Goal: Transaction & Acquisition: Book appointment/travel/reservation

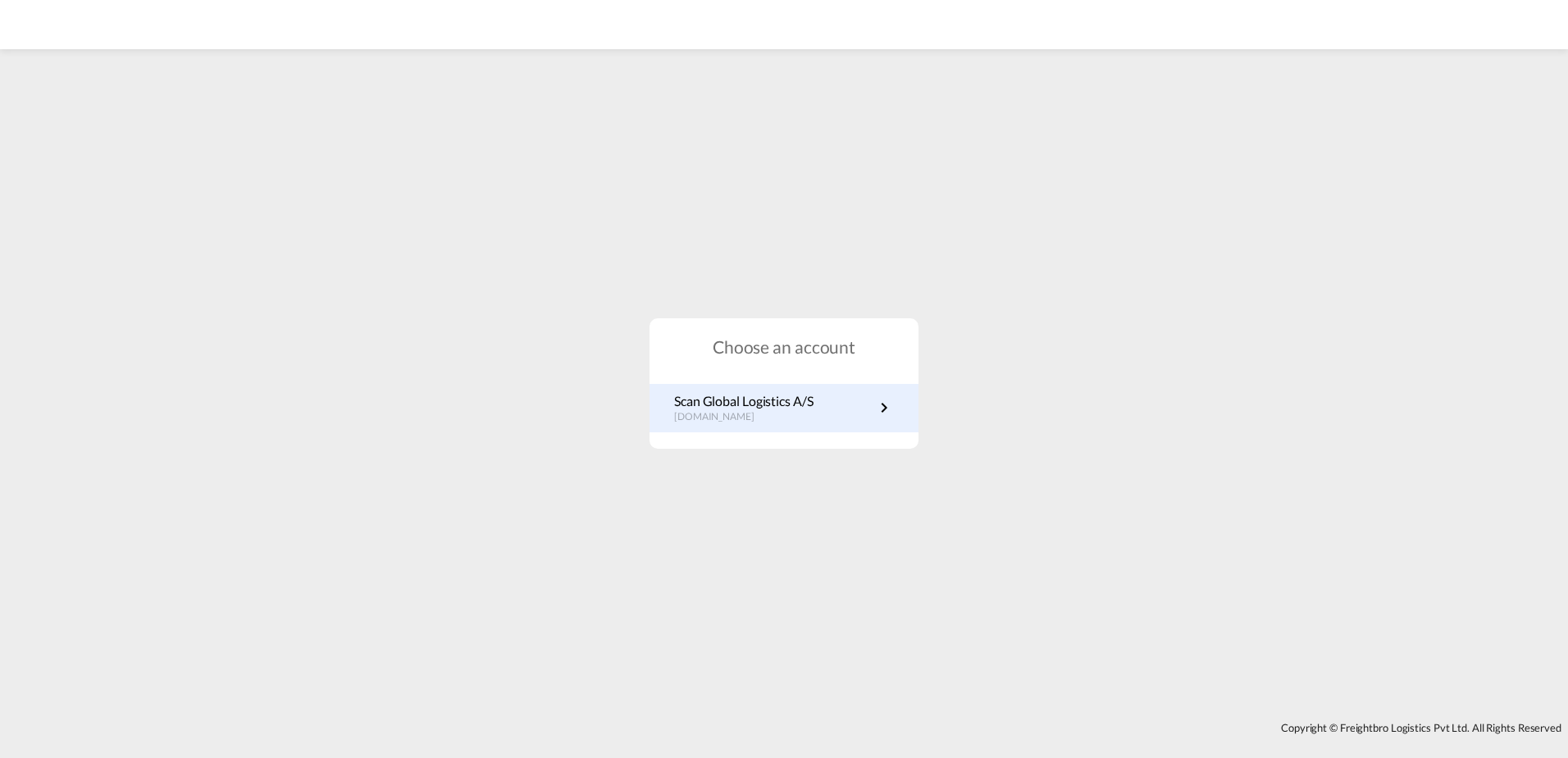
click at [797, 407] on p "Scan Global Logistics A/S" at bounding box center [744, 402] width 139 height 18
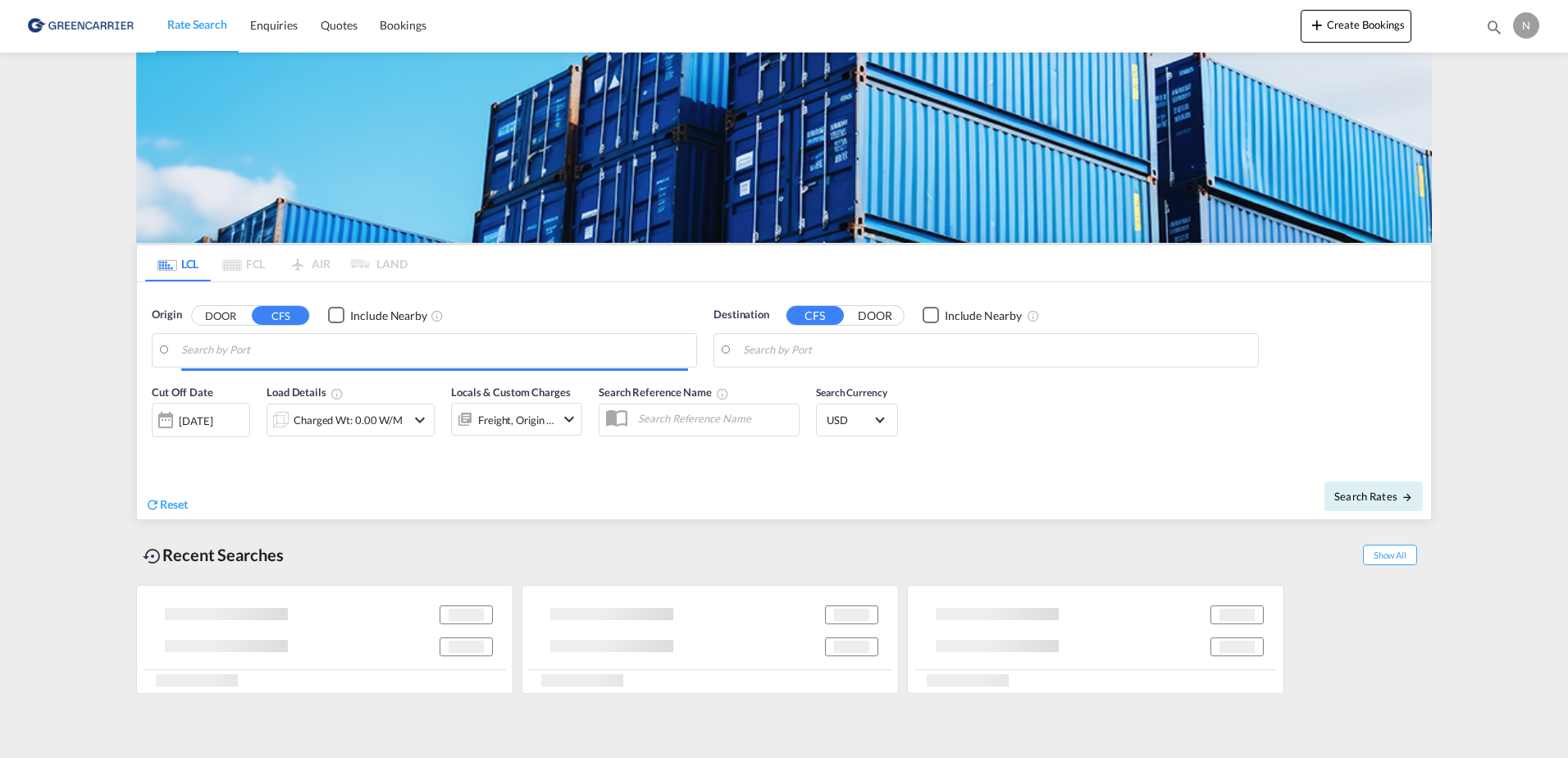
type input "[GEOGRAPHIC_DATA] ([GEOGRAPHIC_DATA]), DKCPH"
type input "[GEOGRAPHIC_DATA], ECGYE"
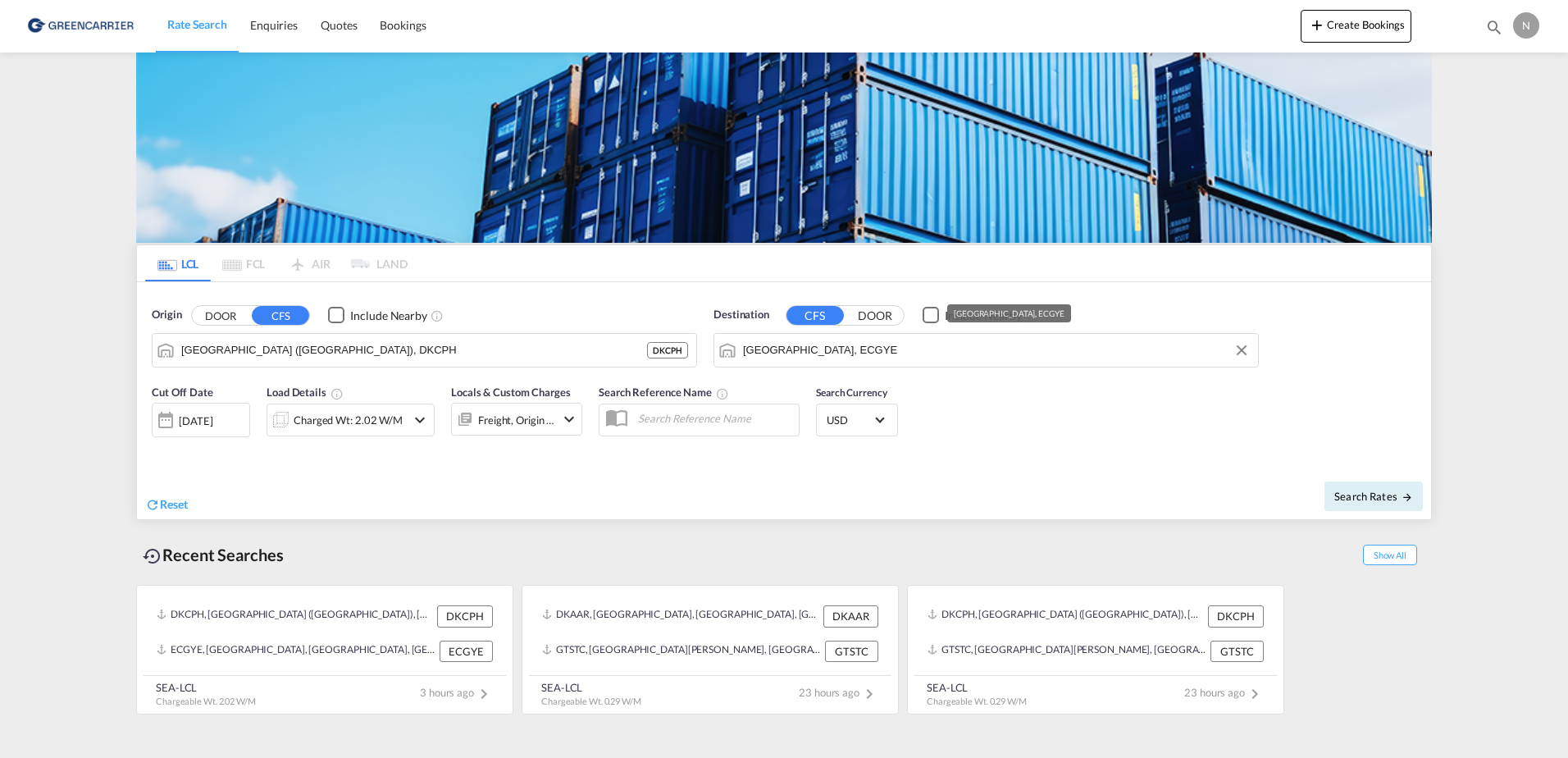
click at [851, 334] on md-input-container "[GEOGRAPHIC_DATA], ECGYE" at bounding box center [986, 350] width 544 height 33
click at [863, 385] on div "Kingston [GEOGRAPHIC_DATA] JMKIN" at bounding box center [870, 395] width 311 height 49
type input "[GEOGRAPHIC_DATA], JMKIN"
click at [326, 434] on div "Charged Wt: 2.02 W/M" at bounding box center [336, 420] width 139 height 33
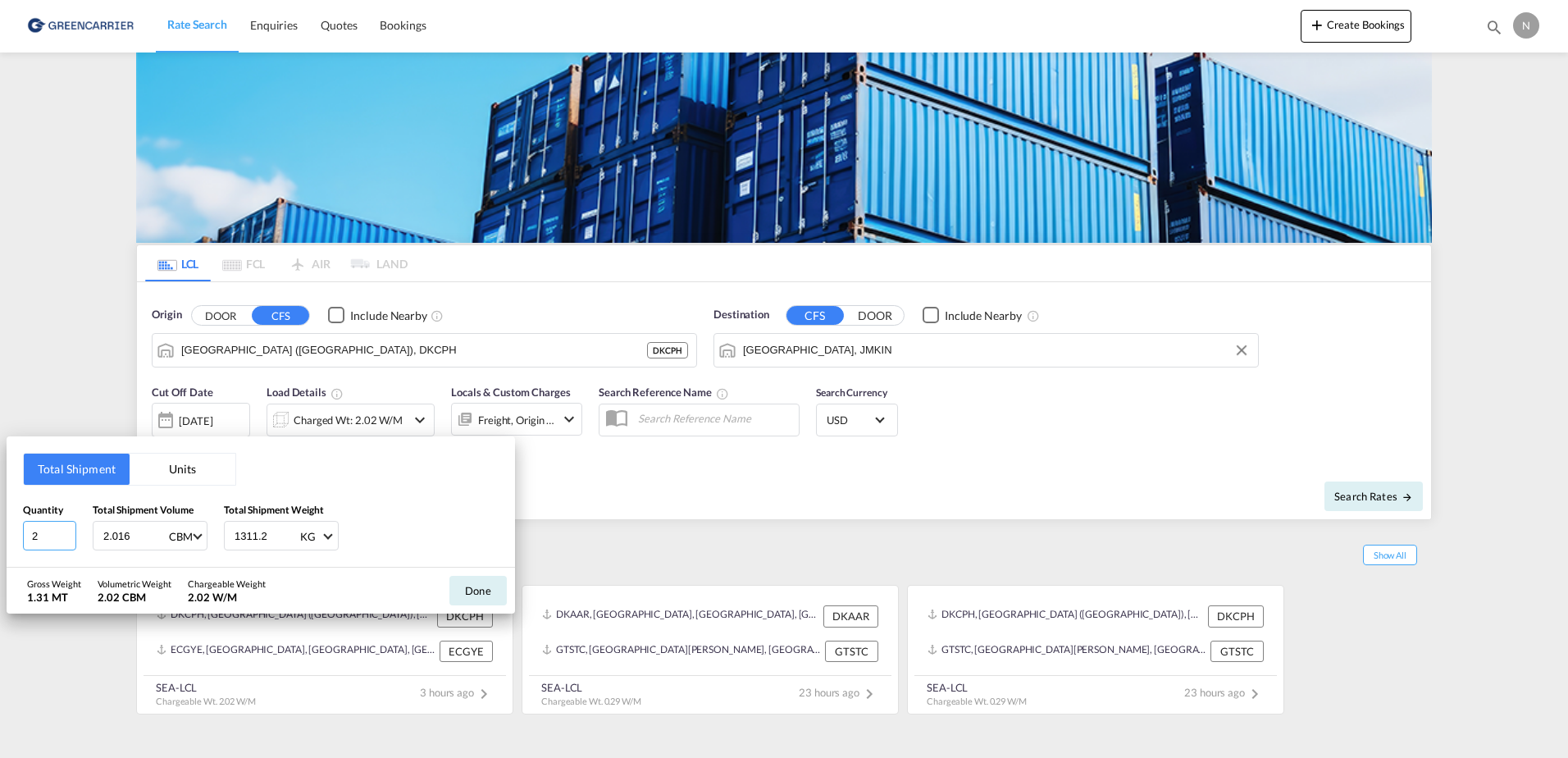
click at [53, 543] on input "2" at bounding box center [50, 535] width 53 height 29
drag, startPoint x: 53, startPoint y: 543, endPoint x: 38, endPoint y: 545, distance: 15.1
click at [38, 545] on input "2" at bounding box center [50, 535] width 53 height 29
drag, startPoint x: 43, startPoint y: 539, endPoint x: 27, endPoint y: 539, distance: 16.0
click at [27, 539] on input "2" at bounding box center [50, 535] width 53 height 29
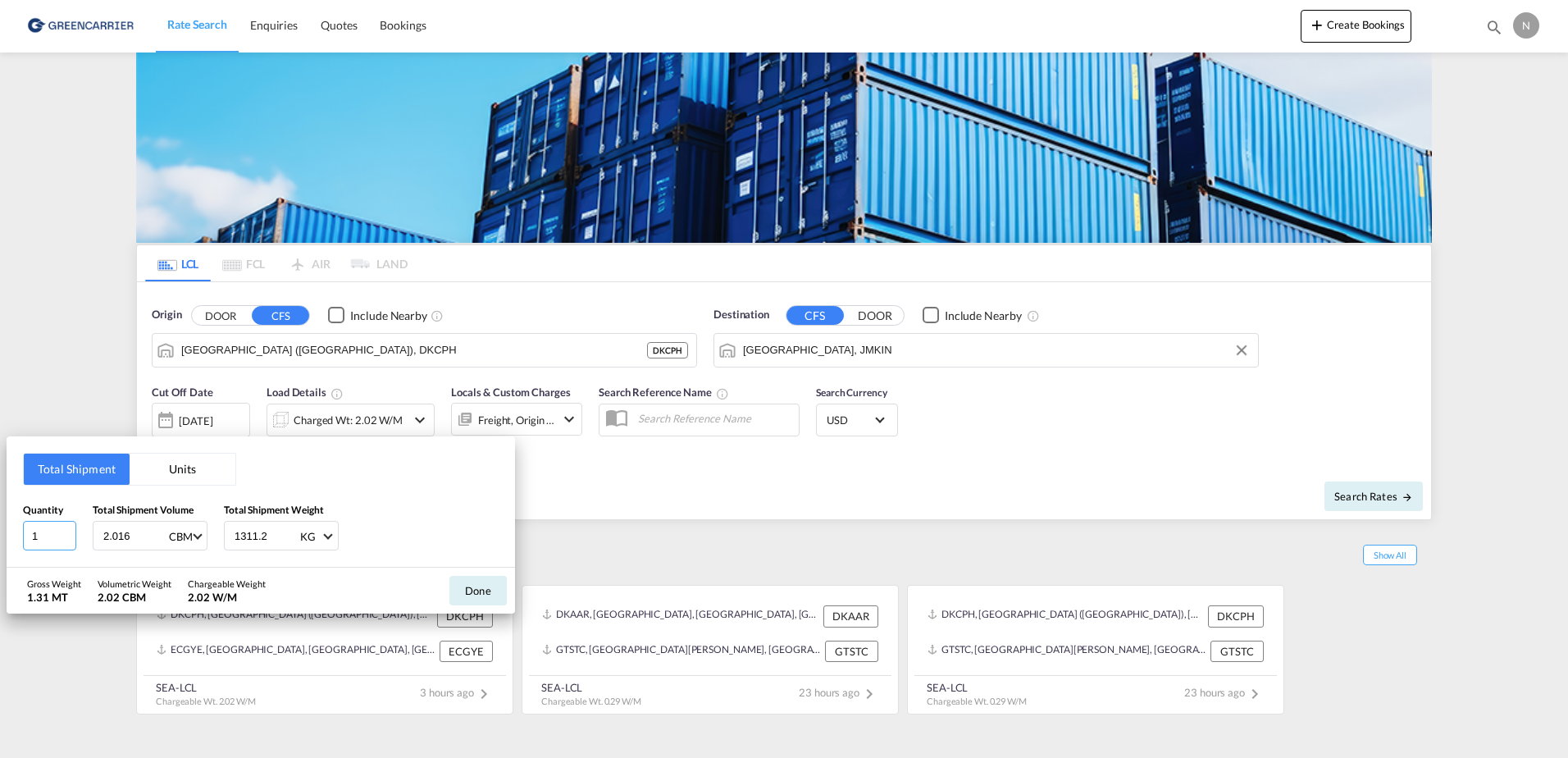
type input "1"
type input "1.008"
type input "277.96"
click at [476, 596] on button "Done" at bounding box center [478, 590] width 58 height 29
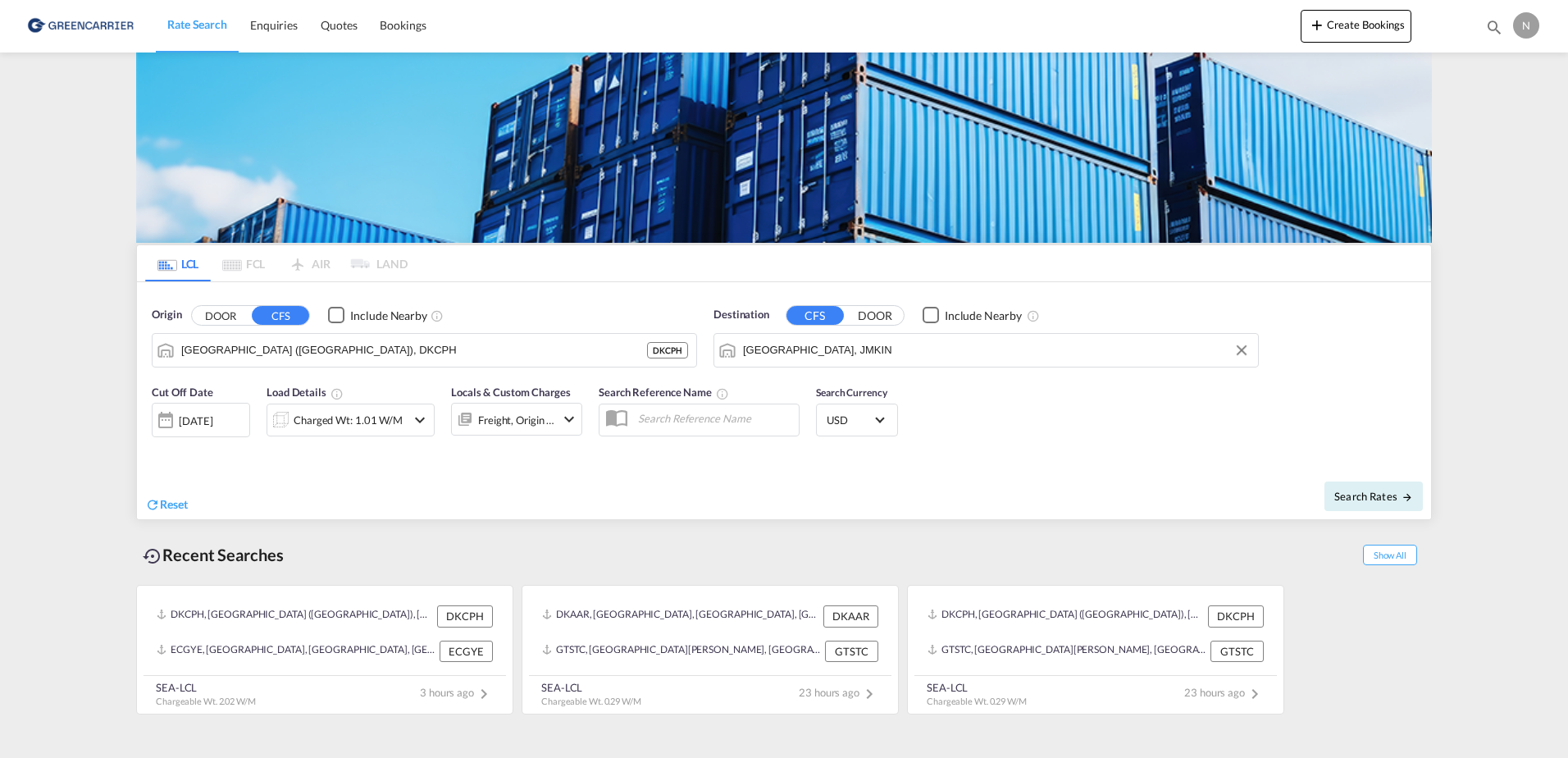
click at [495, 406] on div "Freight, Origin +1" at bounding box center [504, 419] width 103 height 33
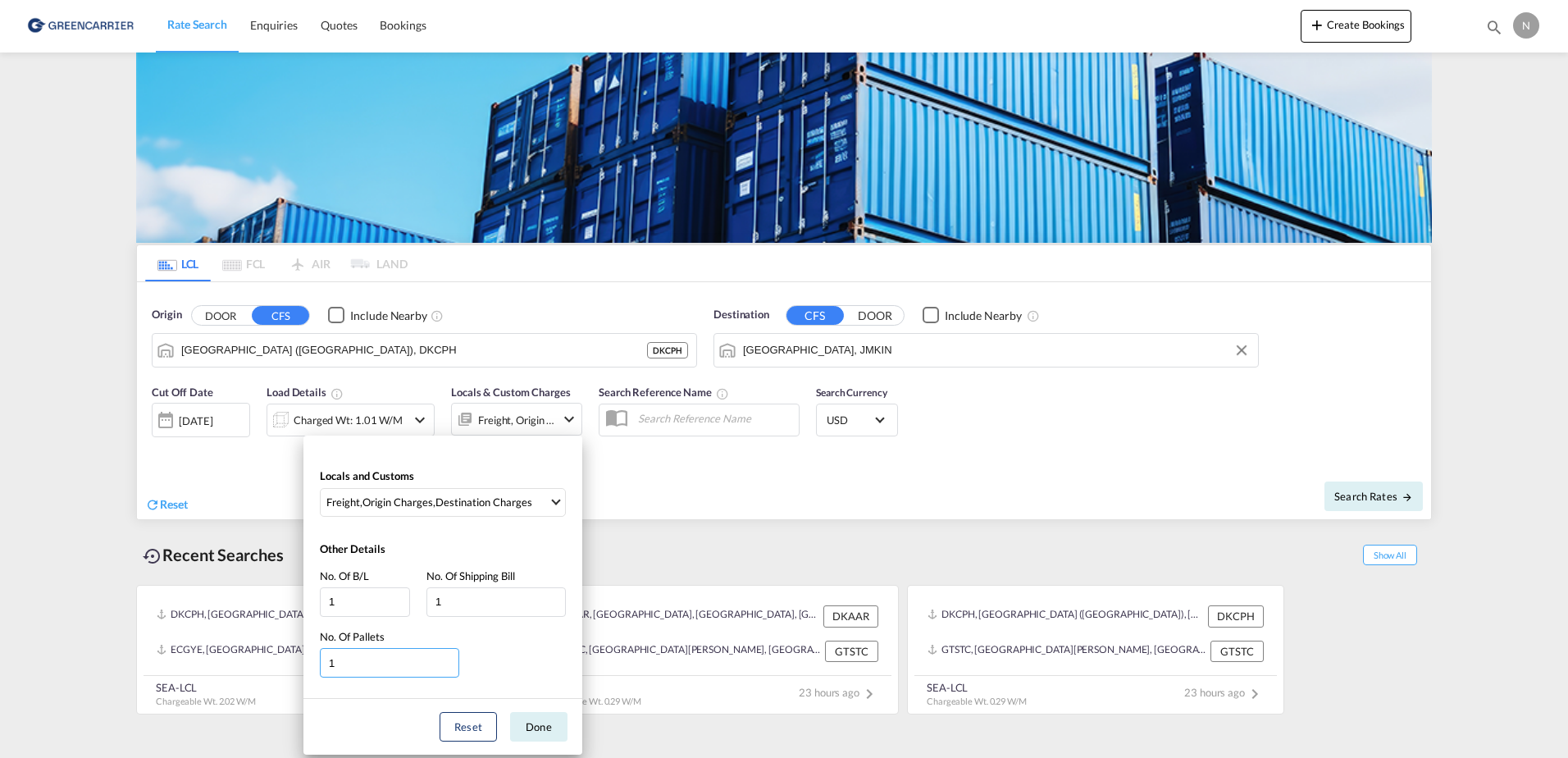
type input "1"
click at [448, 665] on input "1" at bounding box center [389, 662] width 139 height 29
click at [529, 720] on button "Done" at bounding box center [538, 726] width 58 height 29
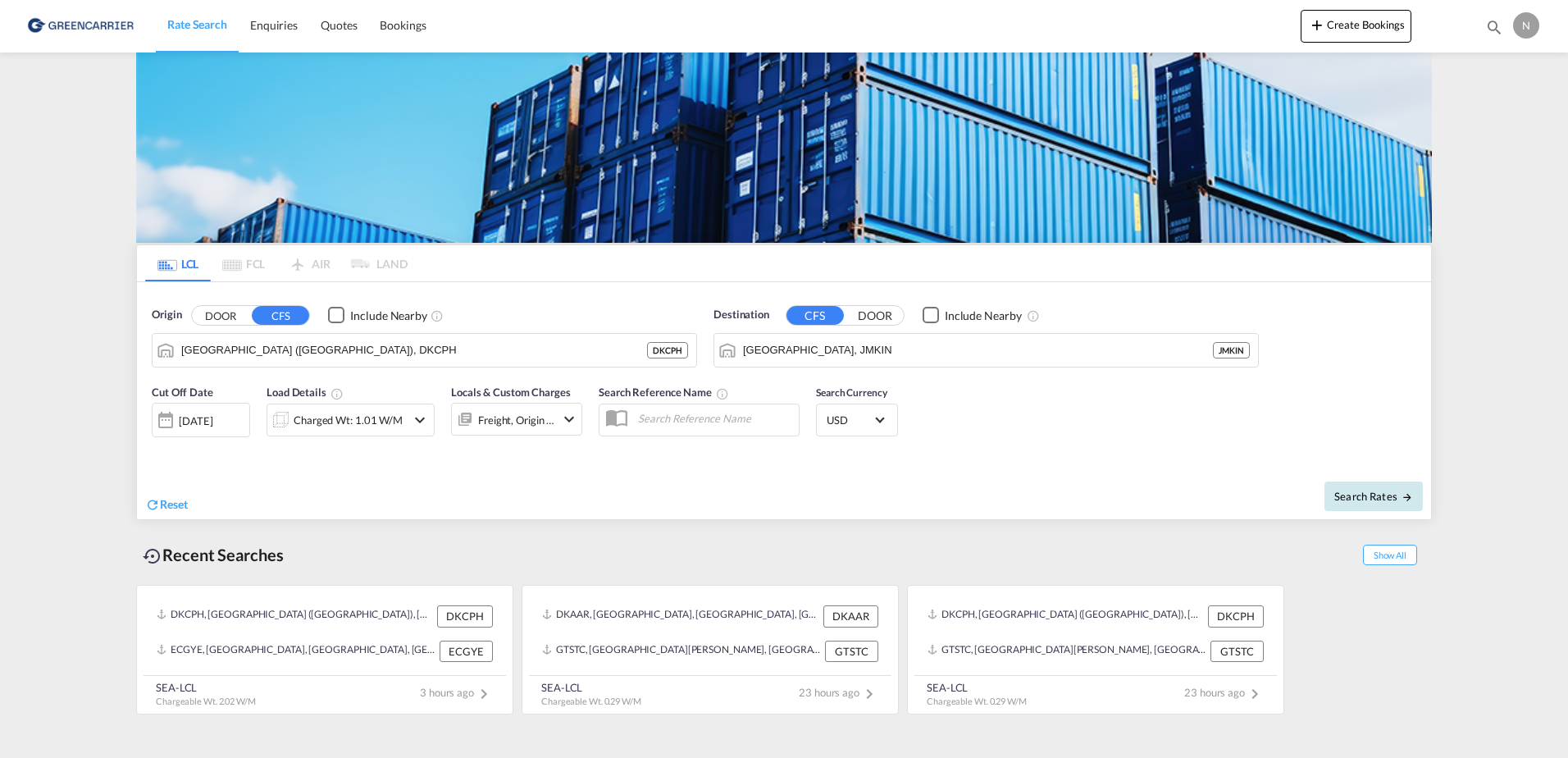
click at [1388, 500] on span "Search Rates" at bounding box center [1374, 497] width 78 height 13
type input "DKCPH to JMKIN / [DATE]"
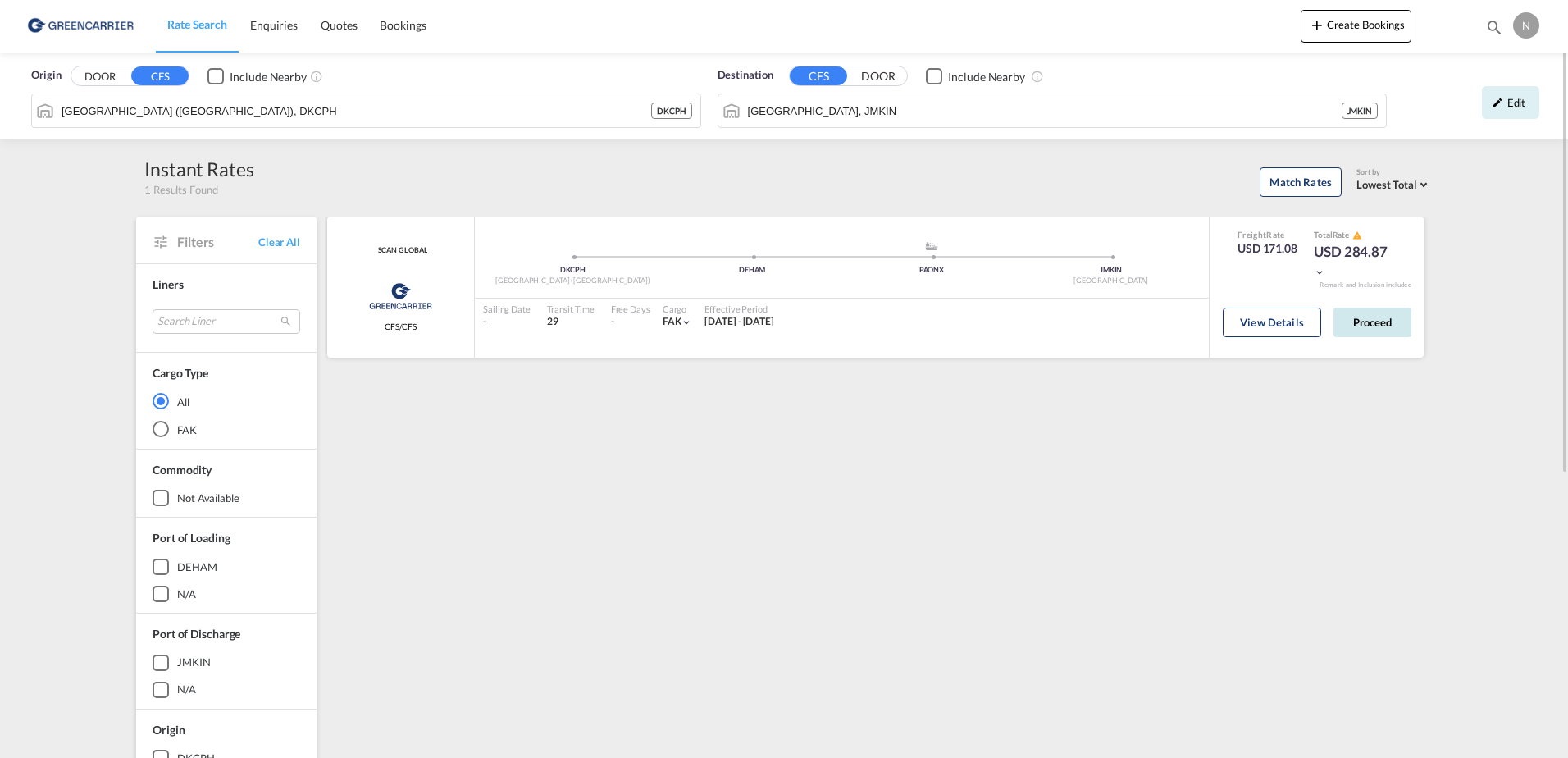
click at [1379, 326] on button "Proceed" at bounding box center [1372, 322] width 78 height 29
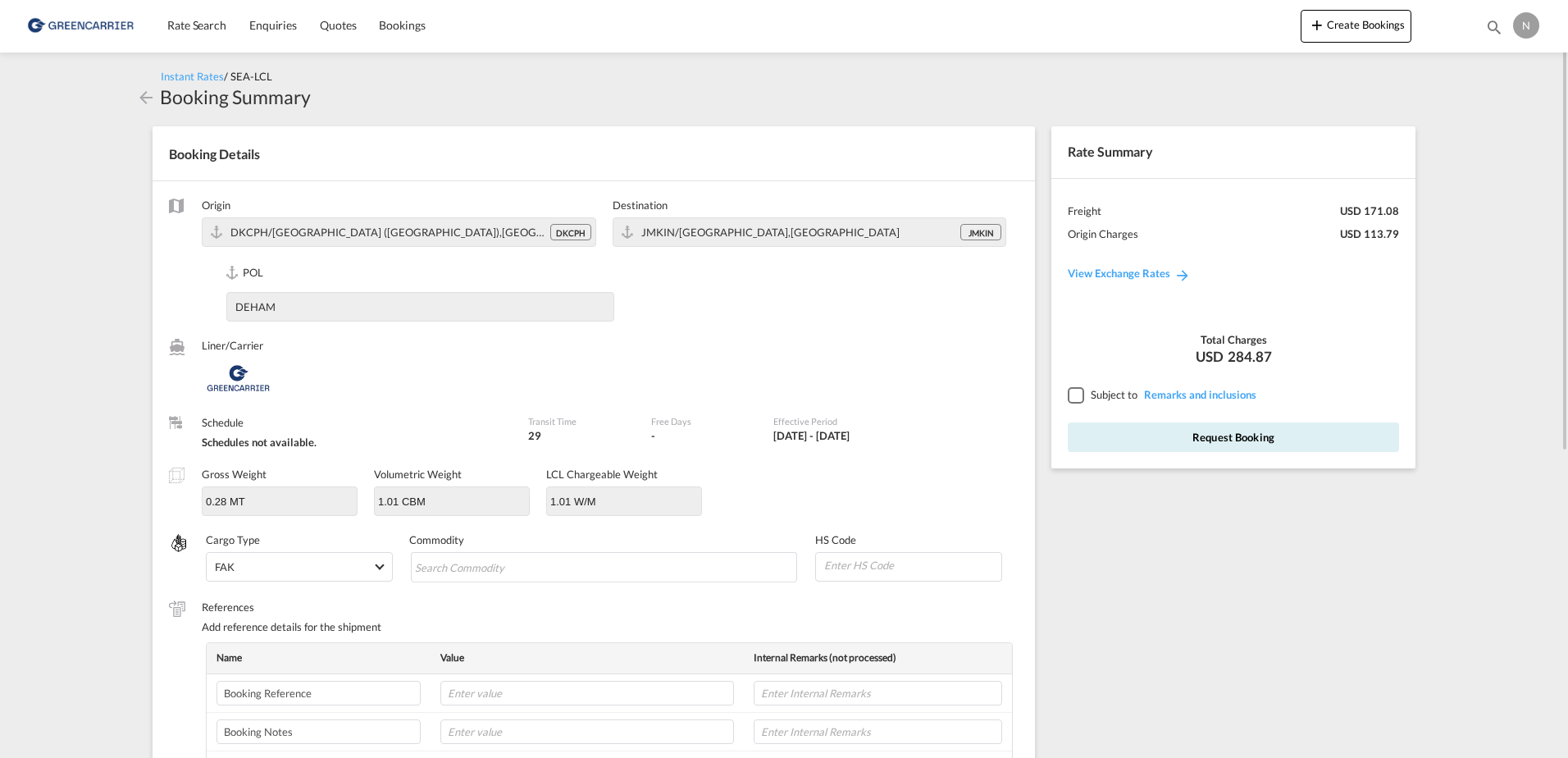
click at [1071, 392] on div at bounding box center [1076, 395] width 15 height 15
click at [495, 563] on input "Search Commodity" at bounding box center [490, 567] width 150 height 26
type input "E"
type input "ENZYMES"
click at [942, 568] on input at bounding box center [912, 564] width 179 height 24
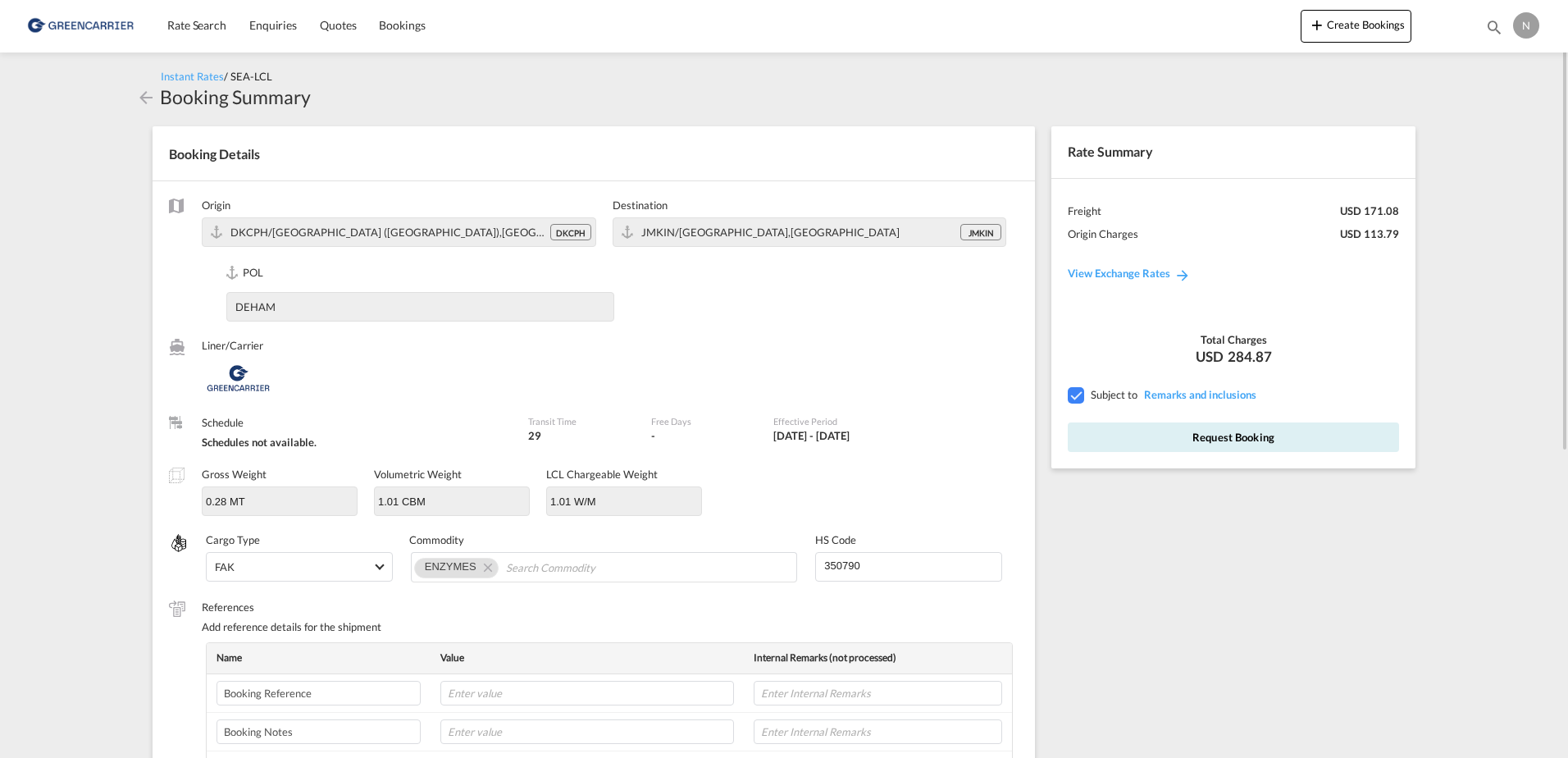
scroll to position [82, 0]
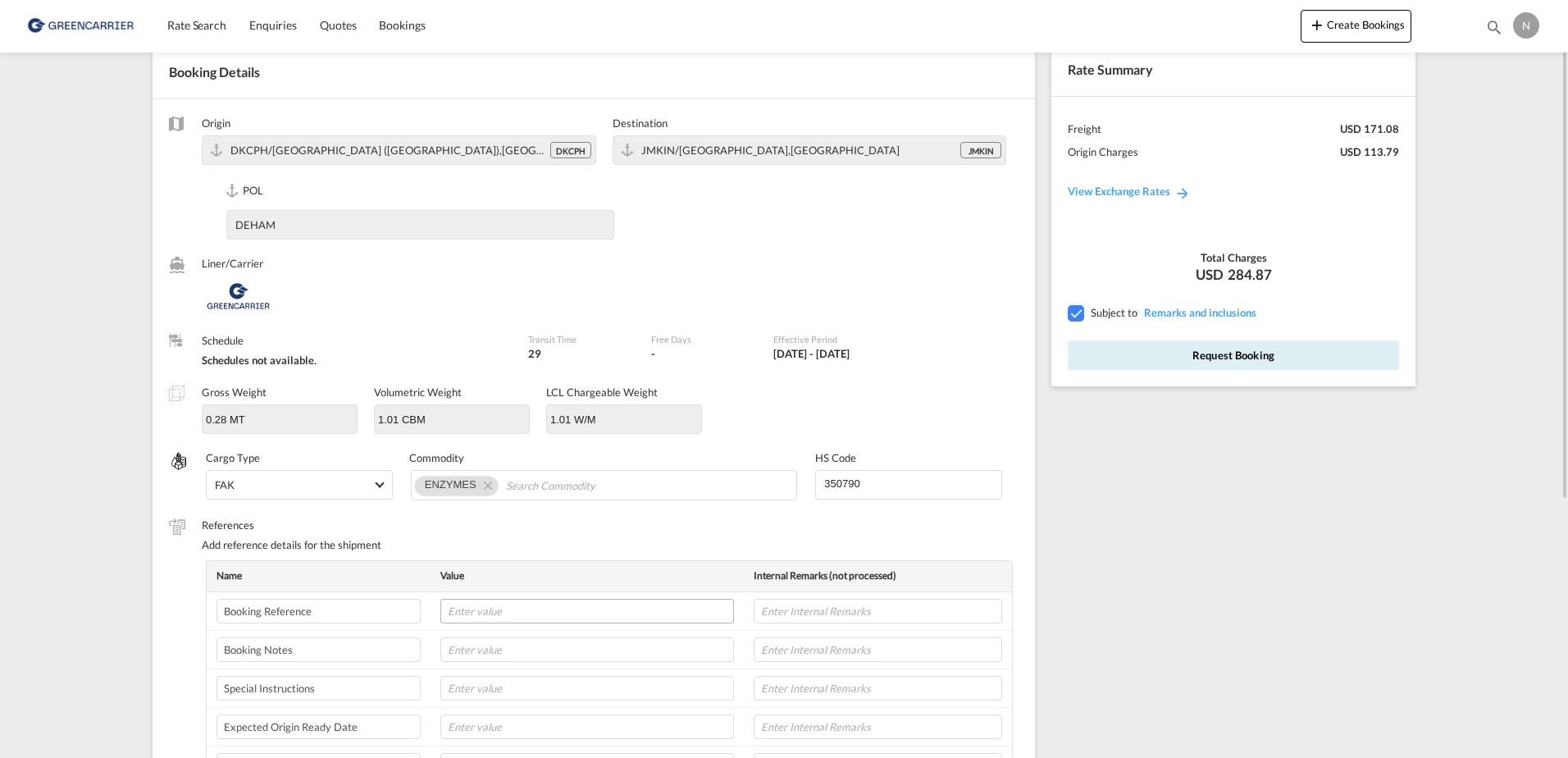
type input "350790"
click at [527, 599] on input "text" at bounding box center [587, 611] width 294 height 24
click at [549, 613] on input "text" at bounding box center [587, 611] width 294 height 24
paste input "CPH32106902"
type input "CPH32106902"
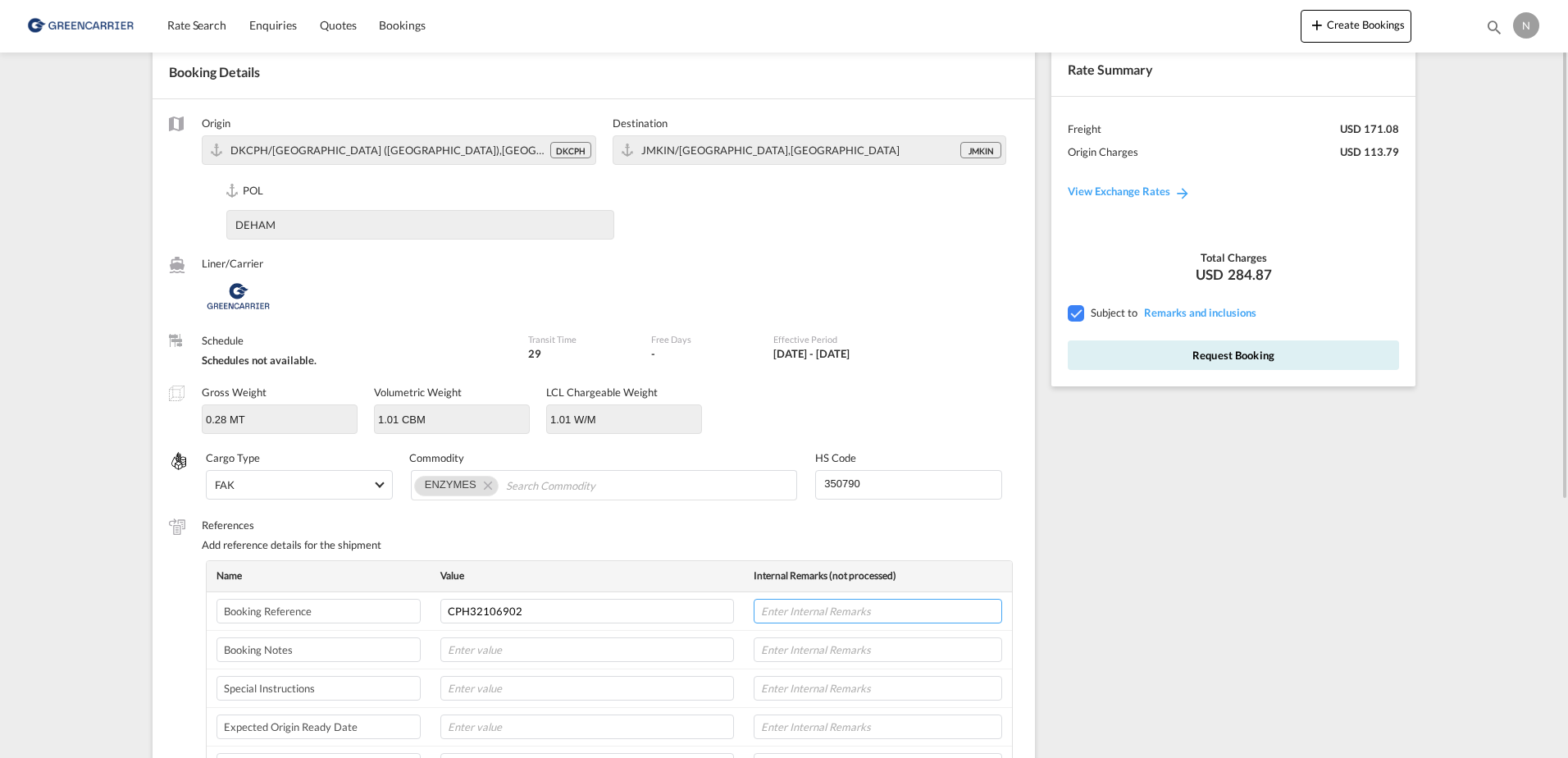
click at [880, 609] on input "text" at bounding box center [878, 611] width 249 height 24
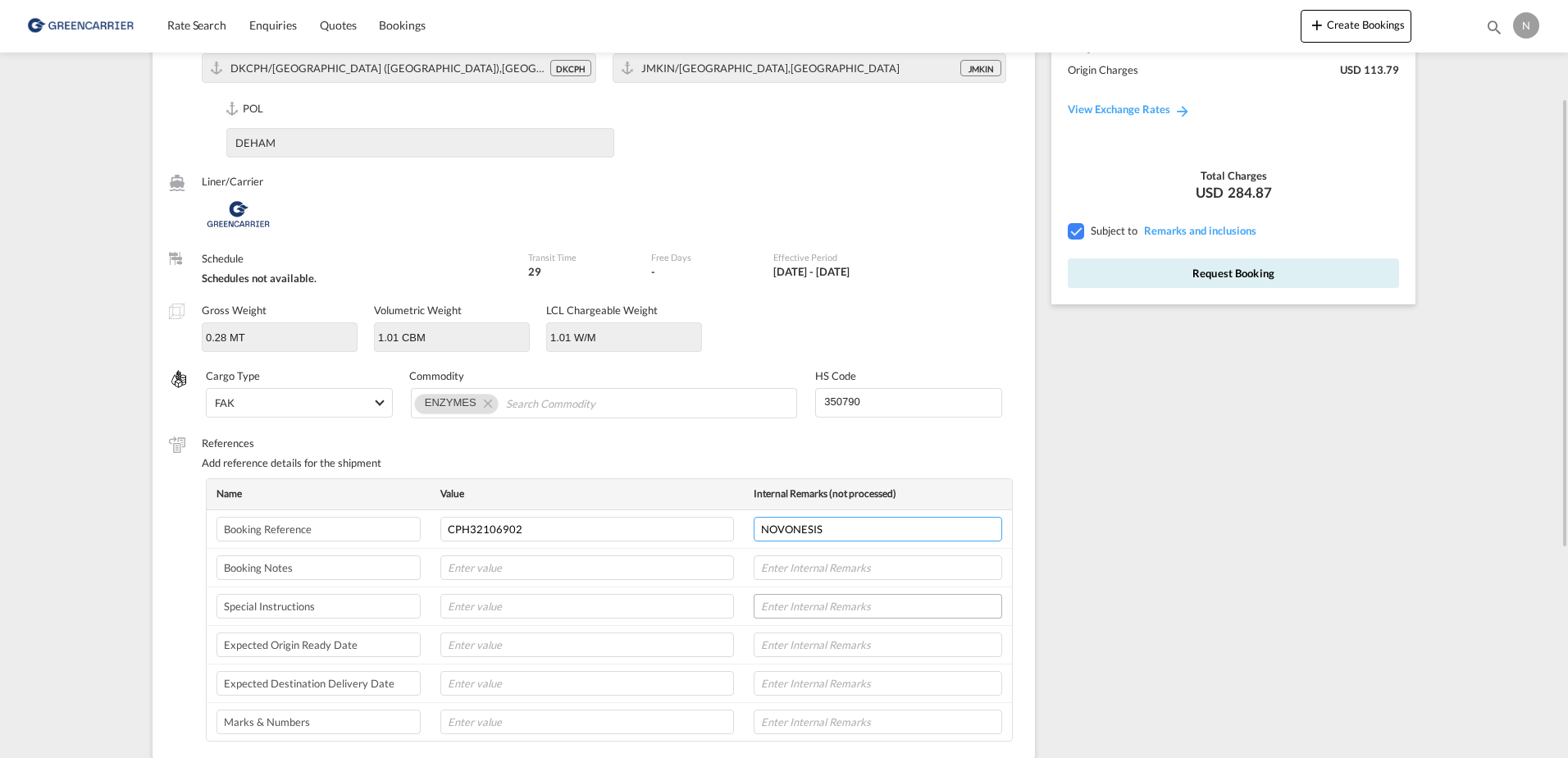
scroll to position [246, 0]
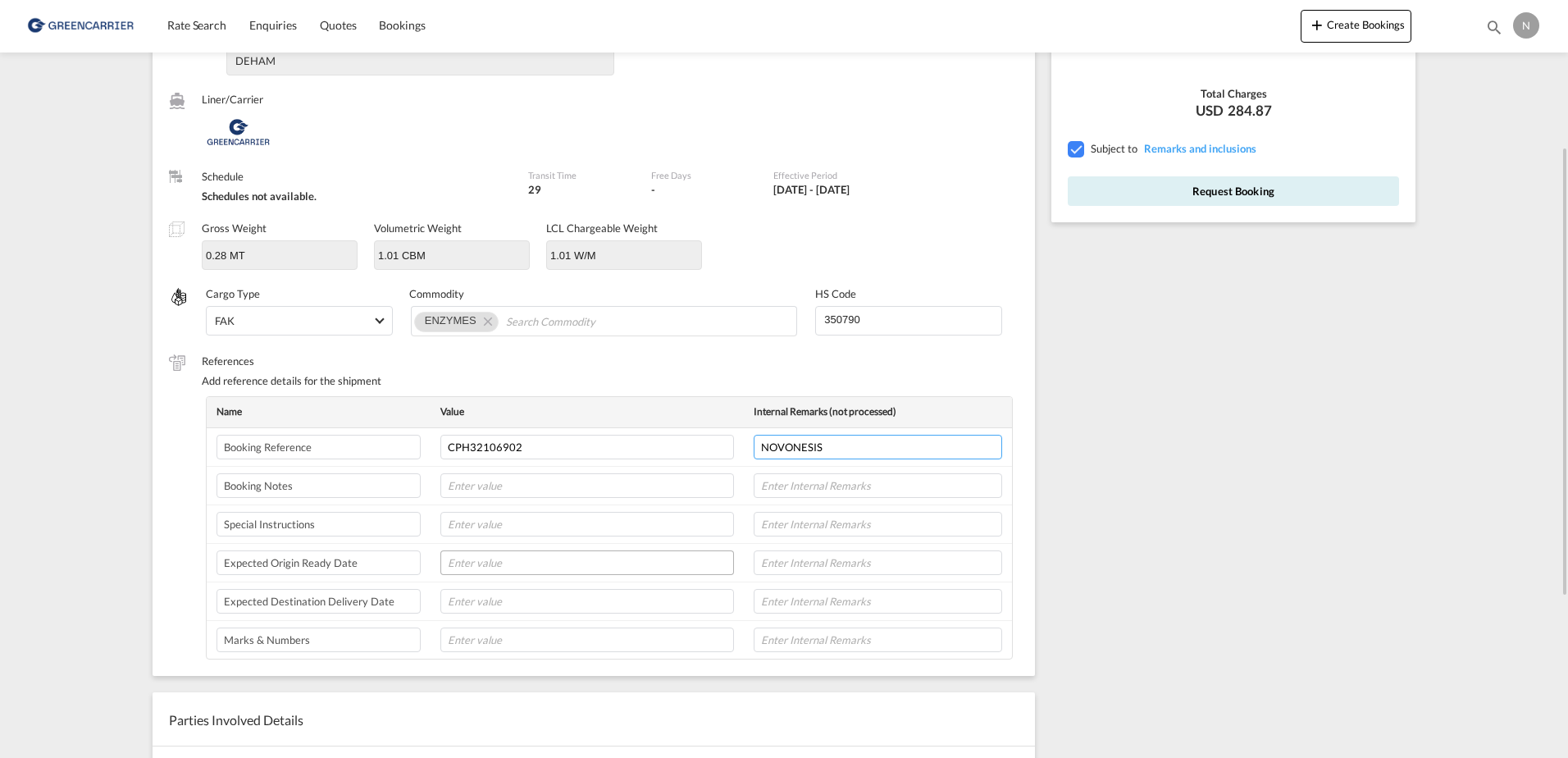
type input "NOVONESIS"
click at [530, 559] on input "text" at bounding box center [587, 563] width 294 height 24
type input "[DATE]"
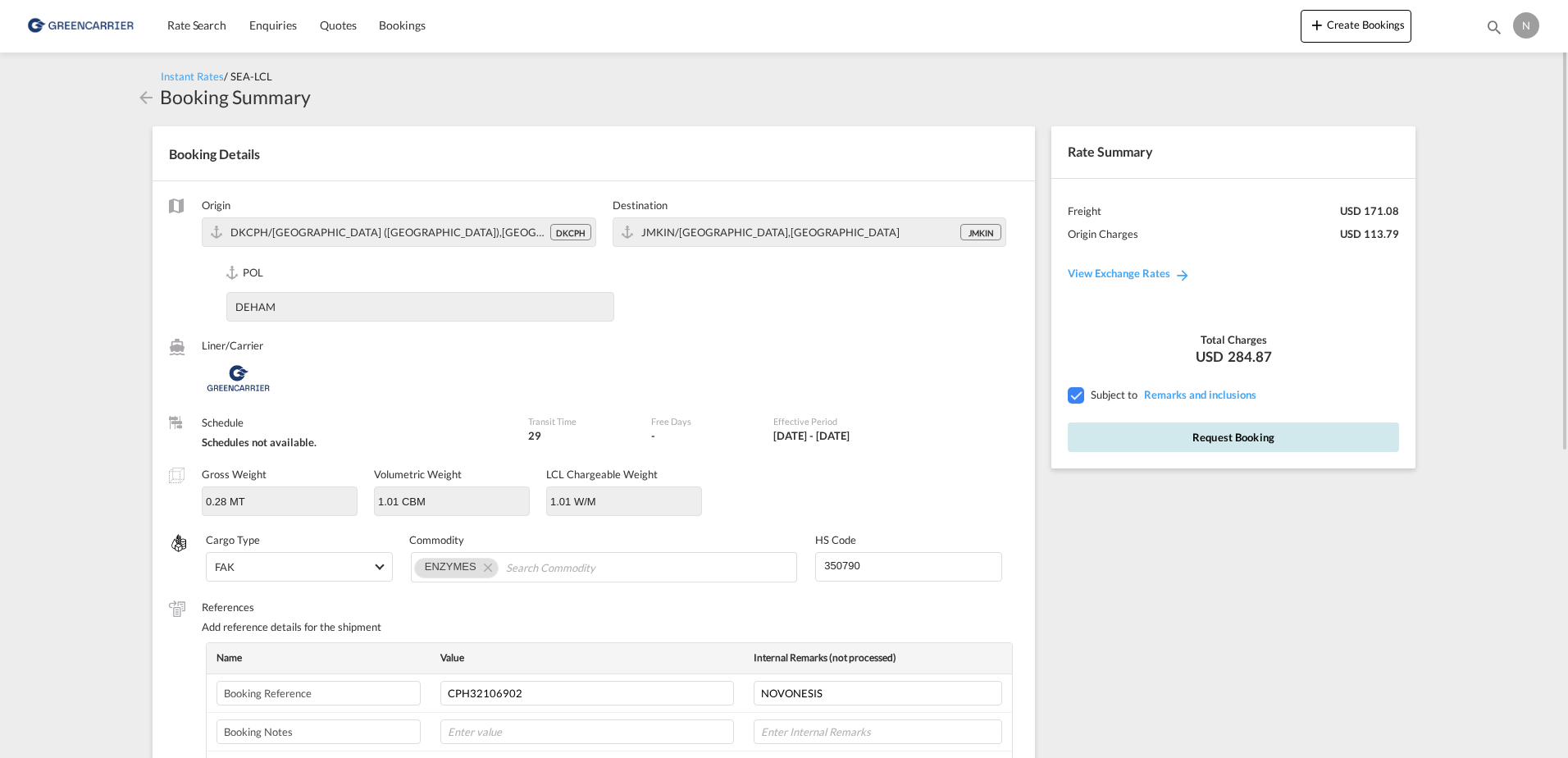
type input "8L"
click at [1281, 438] on button "Request Booking" at bounding box center [1233, 437] width 331 height 29
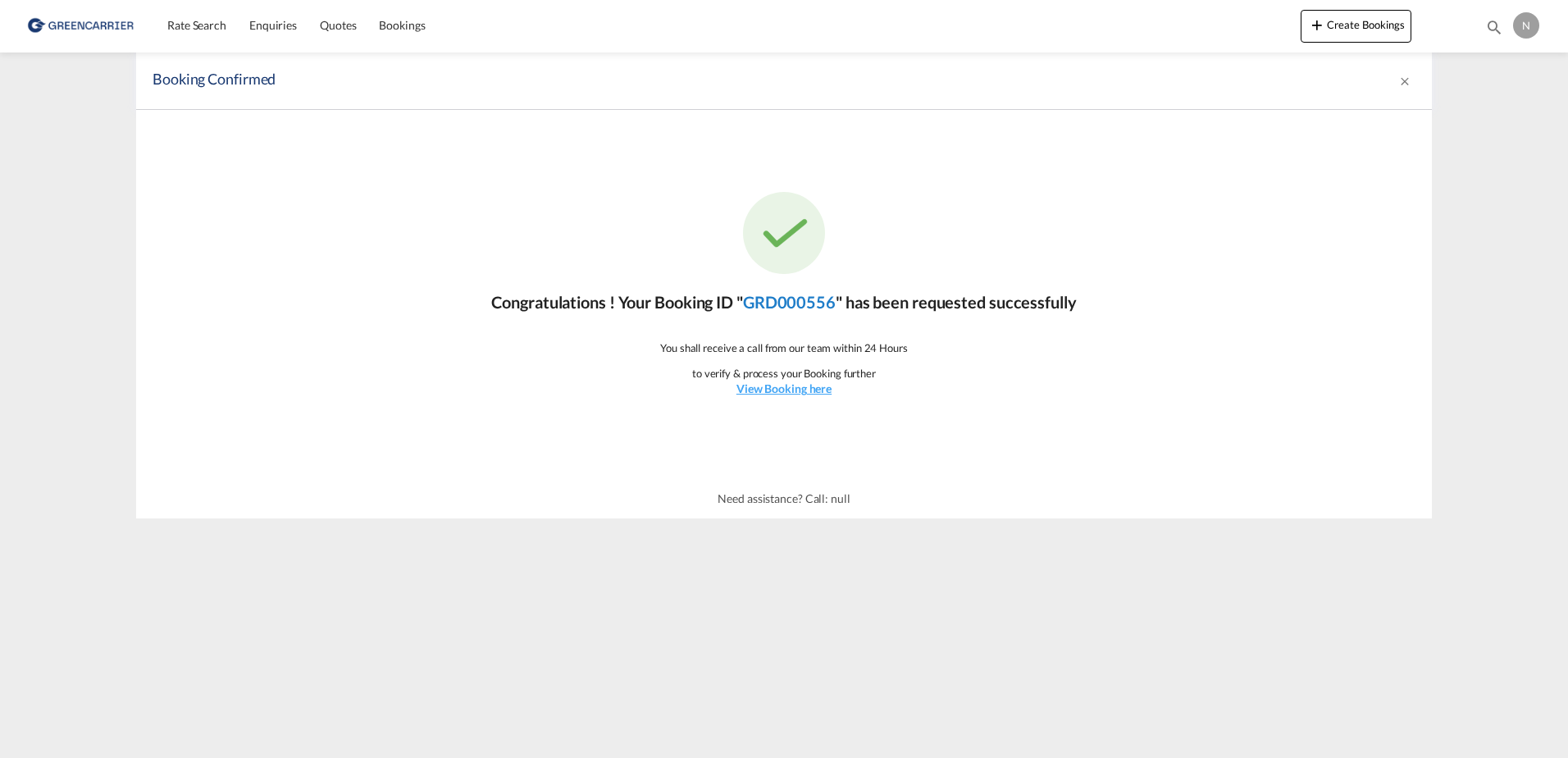
drag, startPoint x: 743, startPoint y: 309, endPoint x: 839, endPoint y: 309, distance: 96.0
click at [839, 309] on p "Congratulations ! Your Booking ID " GRD000556 " has been requested successfully" at bounding box center [784, 302] width 585 height 23
copy p "GRD000556"
